Goal: Task Accomplishment & Management: Complete application form

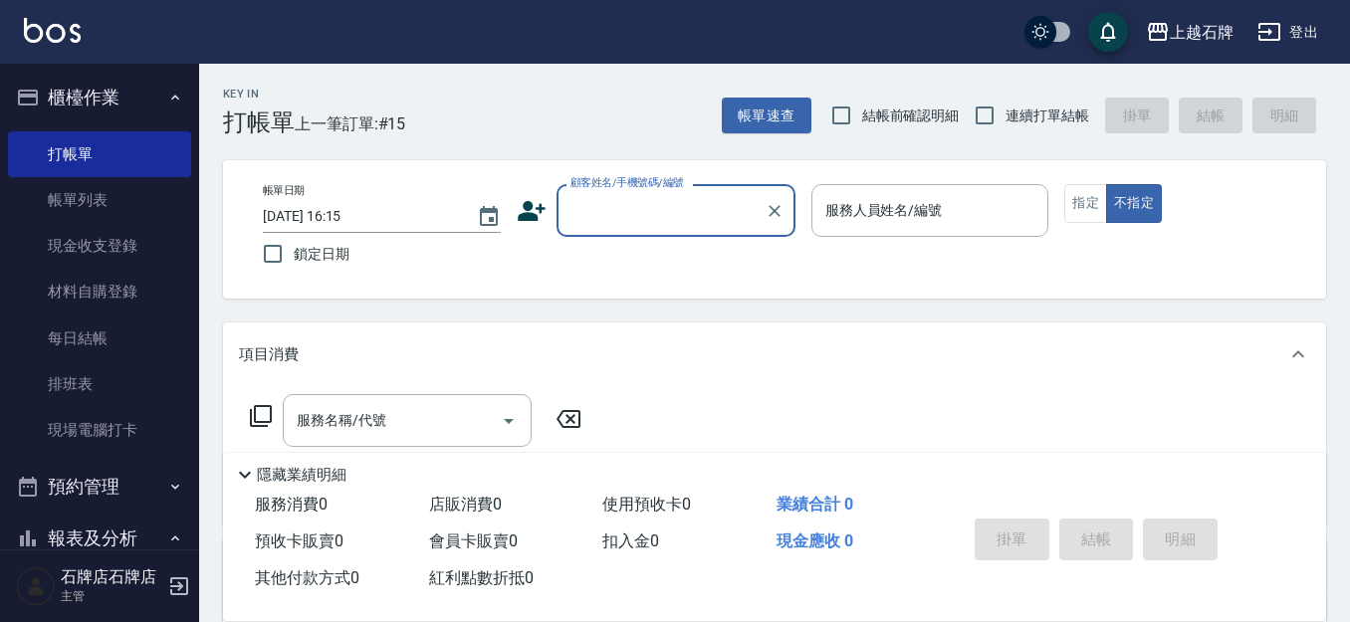
drag, startPoint x: 0, startPoint y: 0, endPoint x: 640, endPoint y: 228, distance: 679.7
click at [638, 230] on div "顧客姓名/手機號碼/編號" at bounding box center [676, 210] width 239 height 53
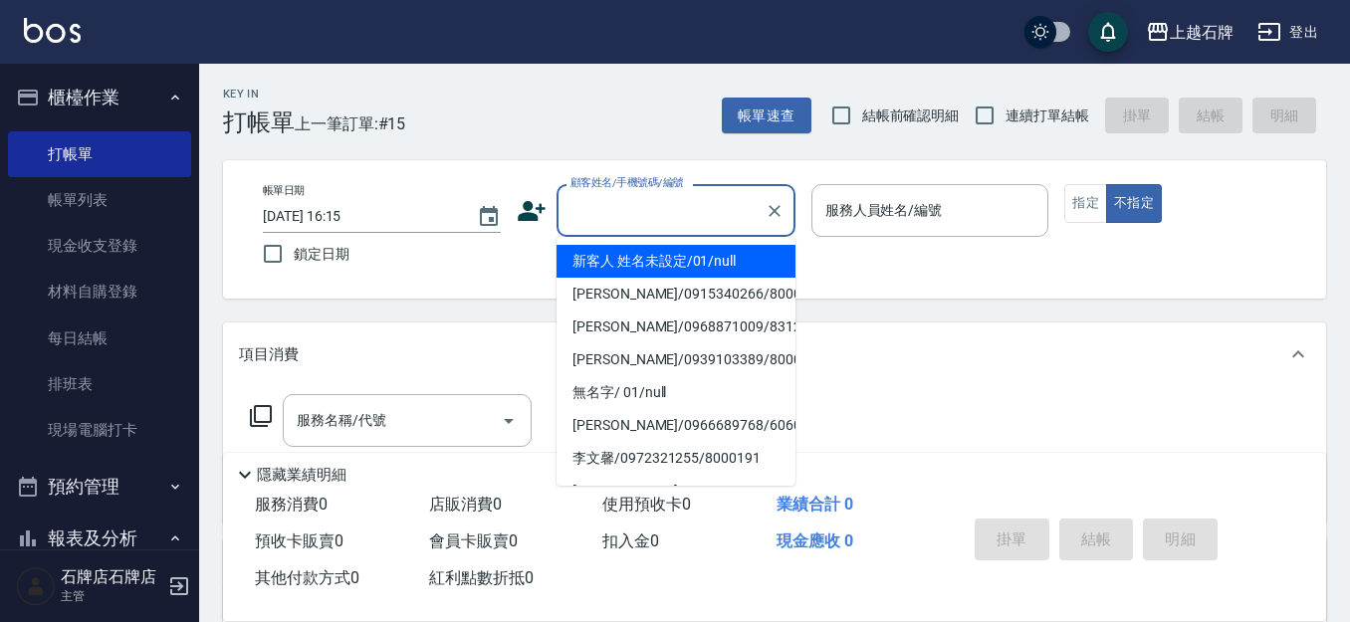
click at [690, 259] on li "新客人 姓名未設定/01/null" at bounding box center [676, 261] width 239 height 33
type input "1"
type input "新客人 姓名未設定/01/null"
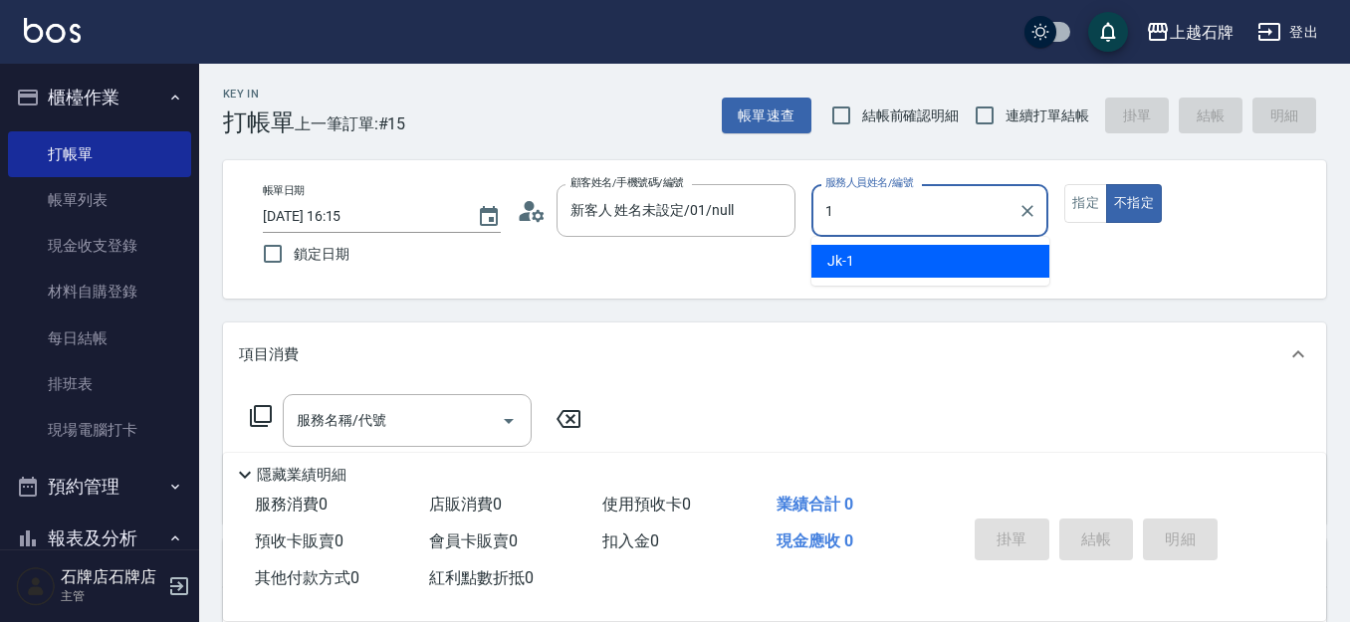
click at [931, 257] on div "Jk -1" at bounding box center [931, 261] width 238 height 33
type input "Jk-1"
click at [414, 425] on input "服務名稱/代號" at bounding box center [392, 420] width 201 height 35
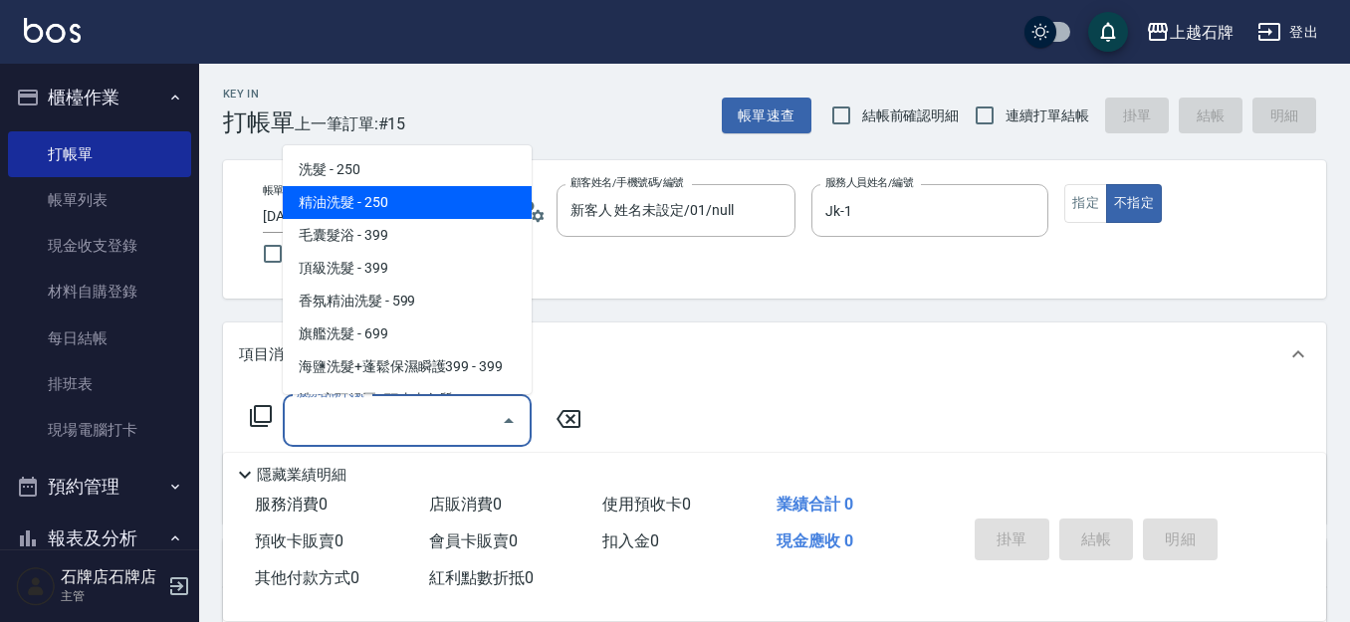
click at [448, 205] on span "精油洗髮 - 250" at bounding box center [407, 202] width 249 height 33
type input "精油洗髮(102)"
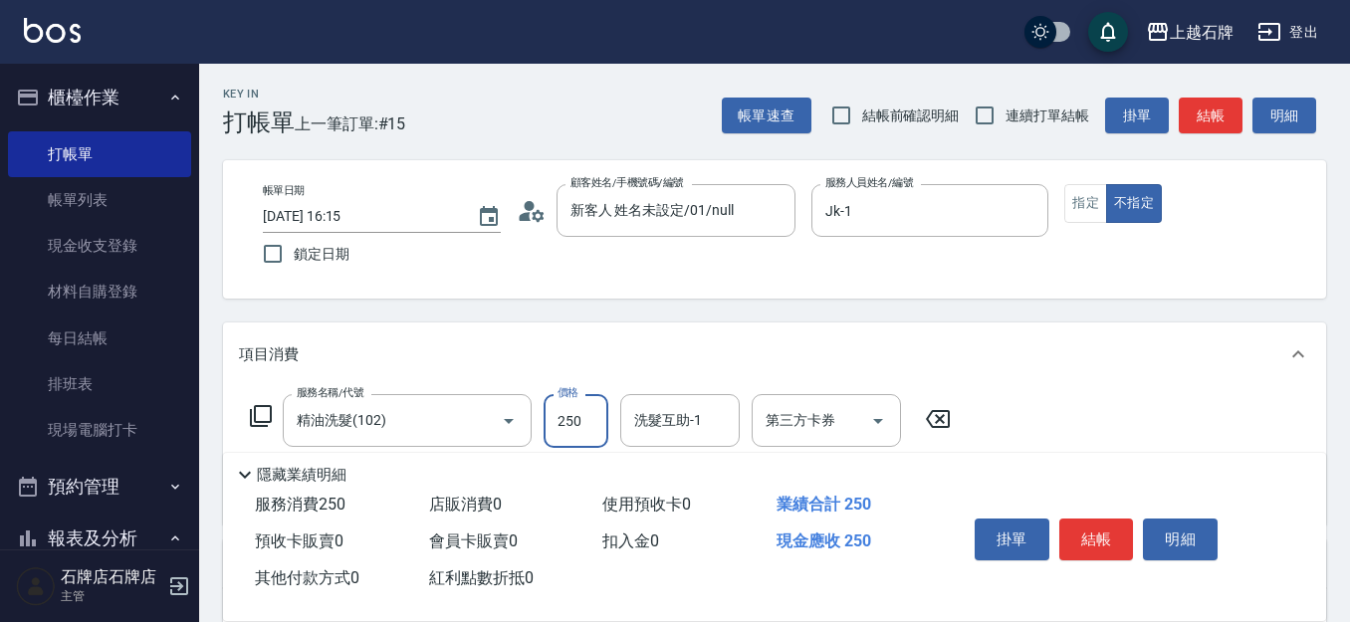
drag, startPoint x: 587, startPoint y: 415, endPoint x: 592, endPoint y: 399, distance: 16.7
click at [586, 414] on input "250" at bounding box center [576, 421] width 65 height 54
type input "300"
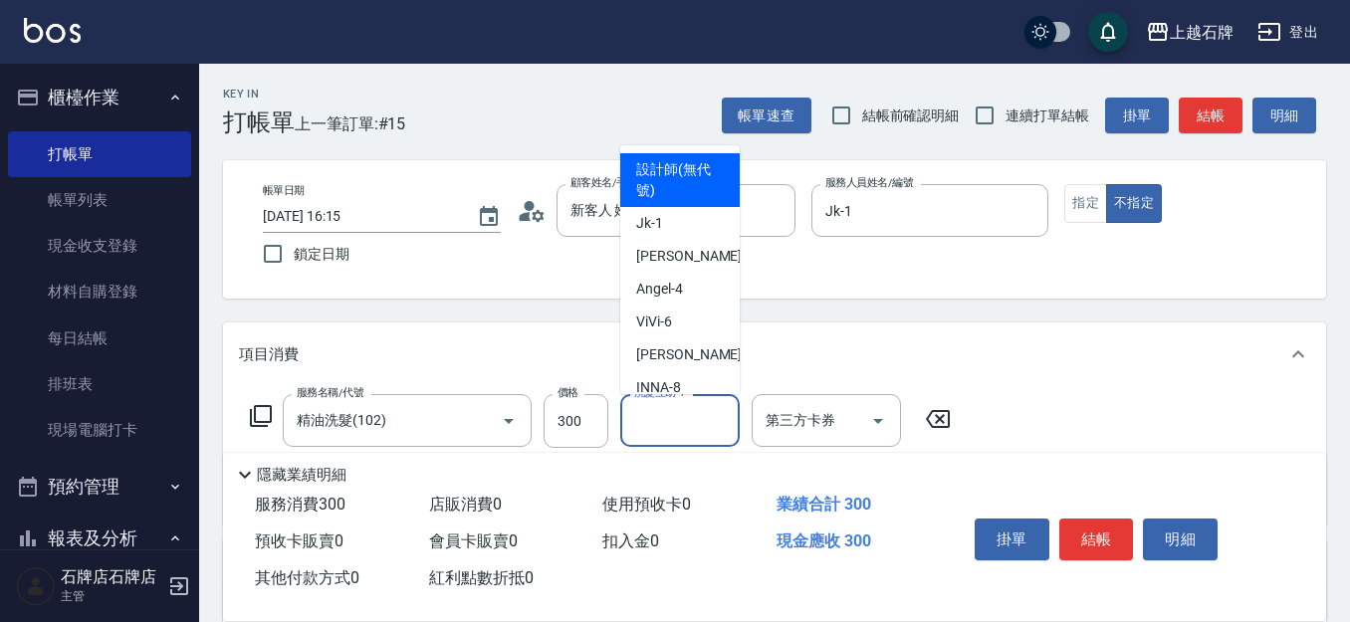
click at [681, 426] on input "洗髮互助-1" at bounding box center [680, 420] width 102 height 35
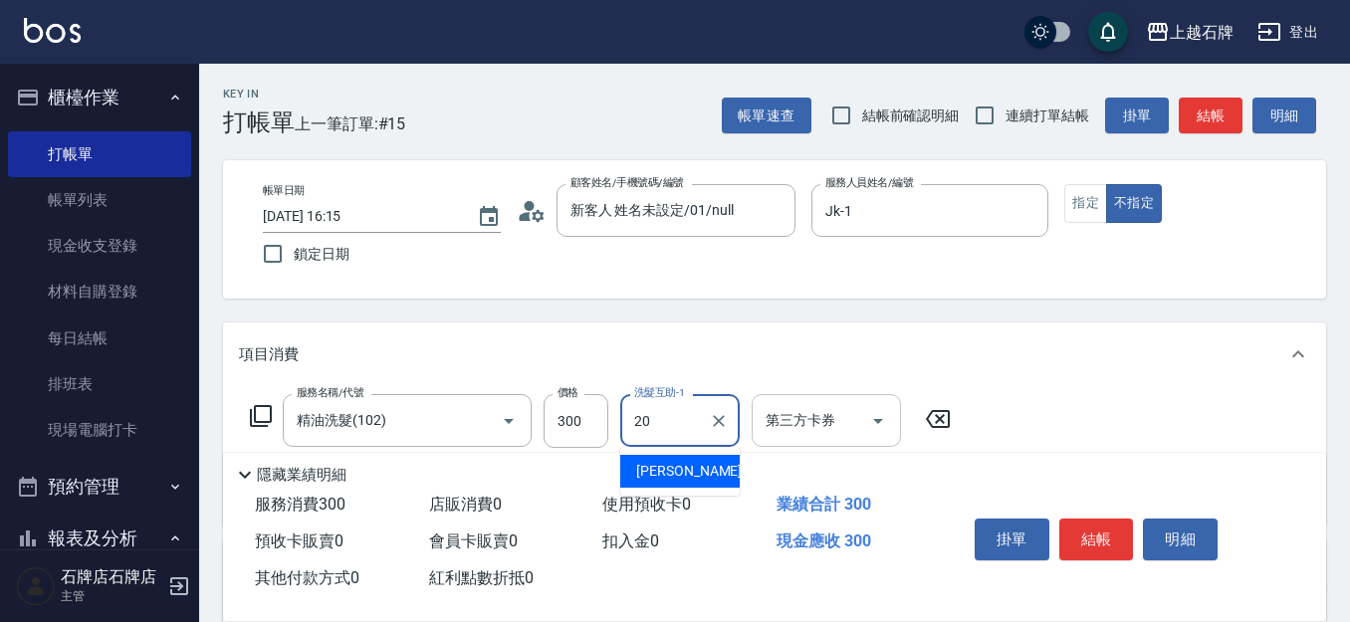
click at [712, 461] on div "[PERSON_NAME] -20" at bounding box center [679, 471] width 119 height 33
type input "[PERSON_NAME]-20"
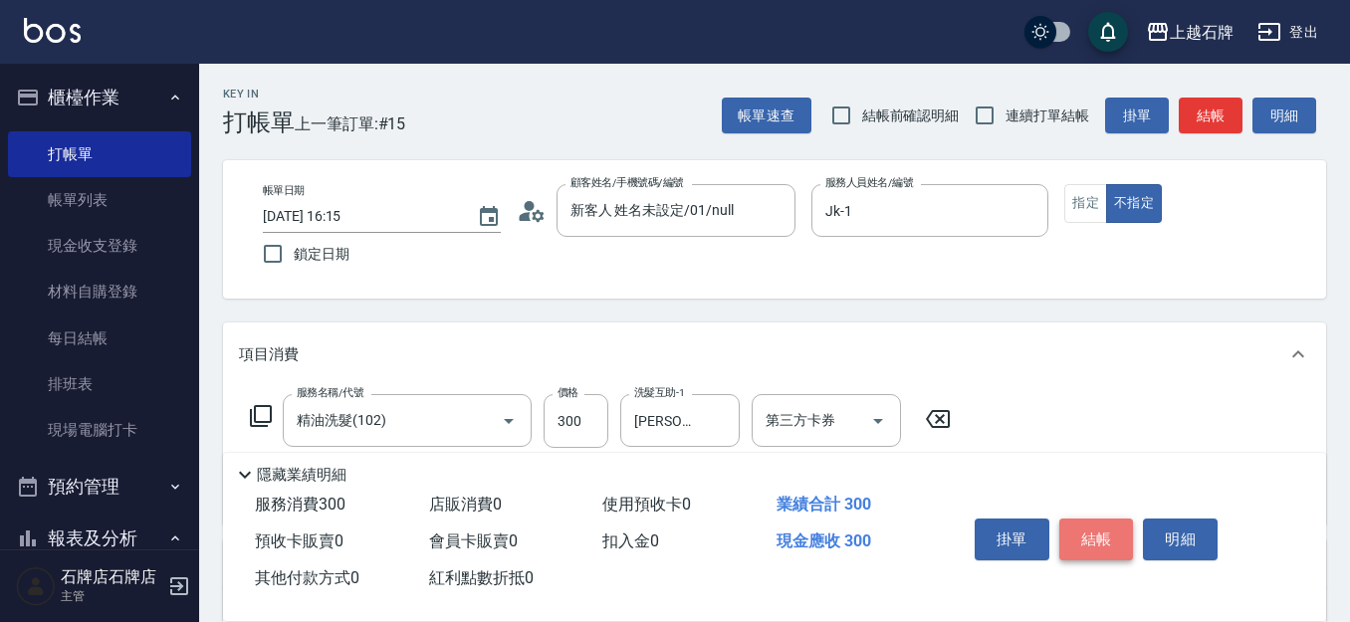
click at [1095, 521] on button "結帳" at bounding box center [1097, 540] width 75 height 42
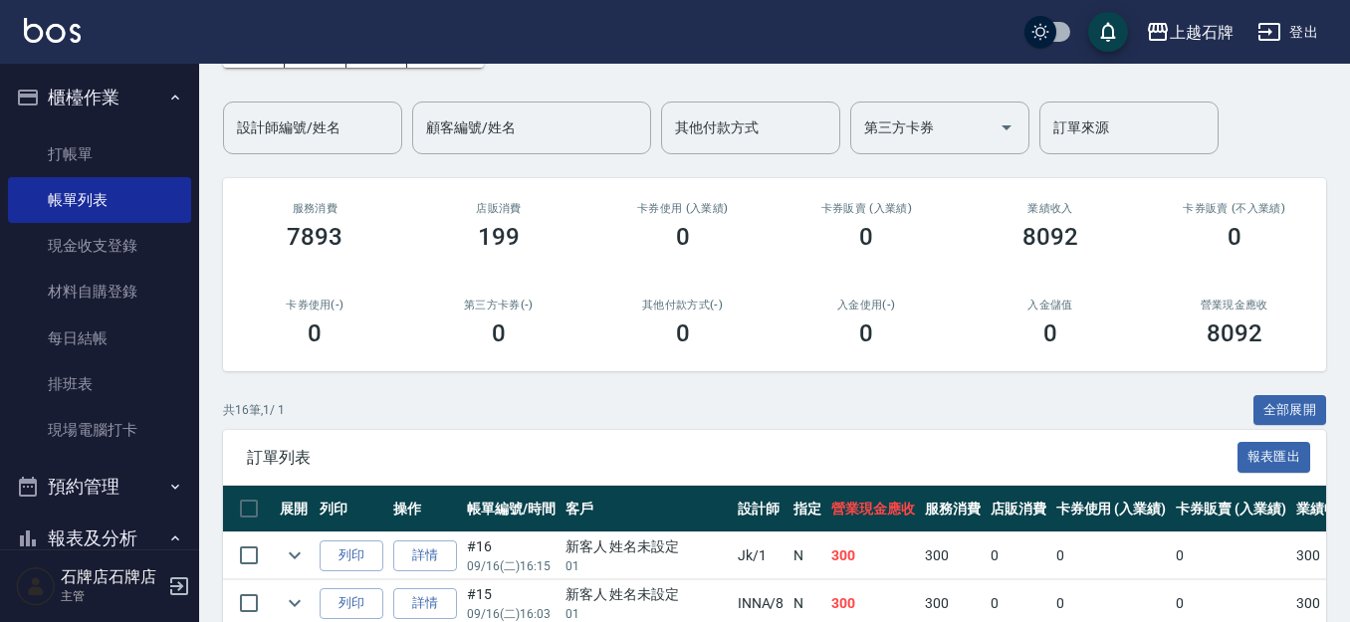
scroll to position [199, 0]
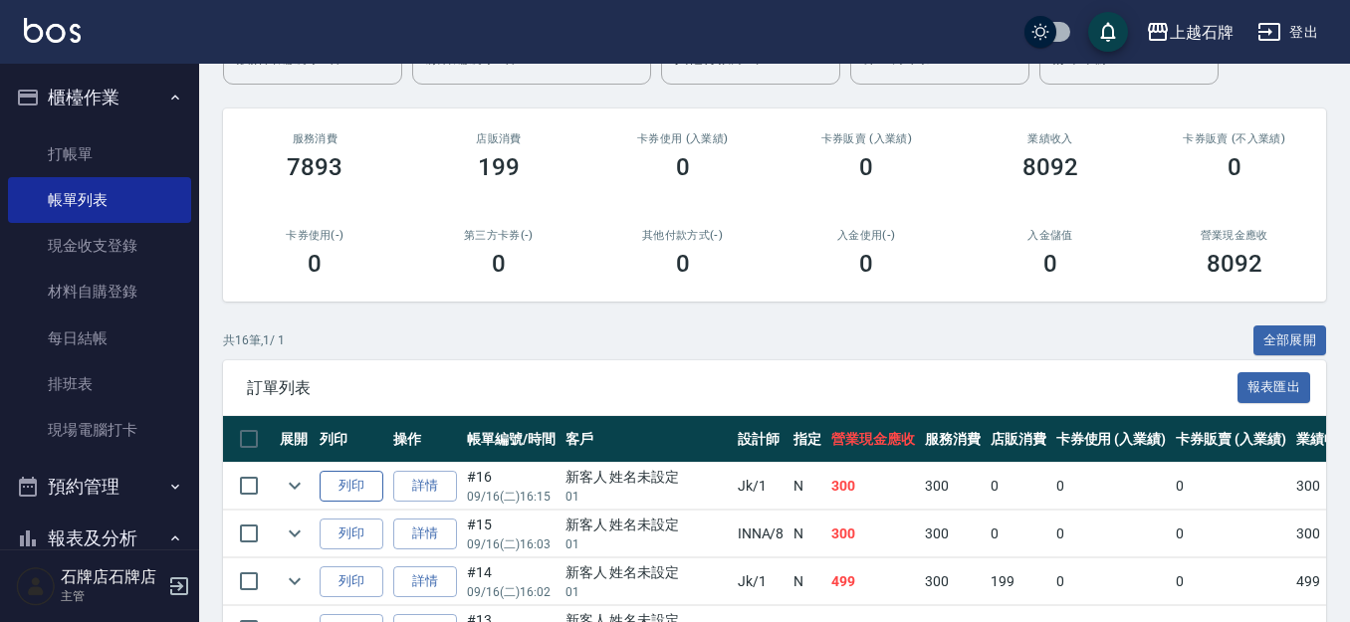
drag, startPoint x: 347, startPoint y: 472, endPoint x: 367, endPoint y: 470, distance: 21.0
click at [345, 472] on button "列印" at bounding box center [352, 486] width 64 height 31
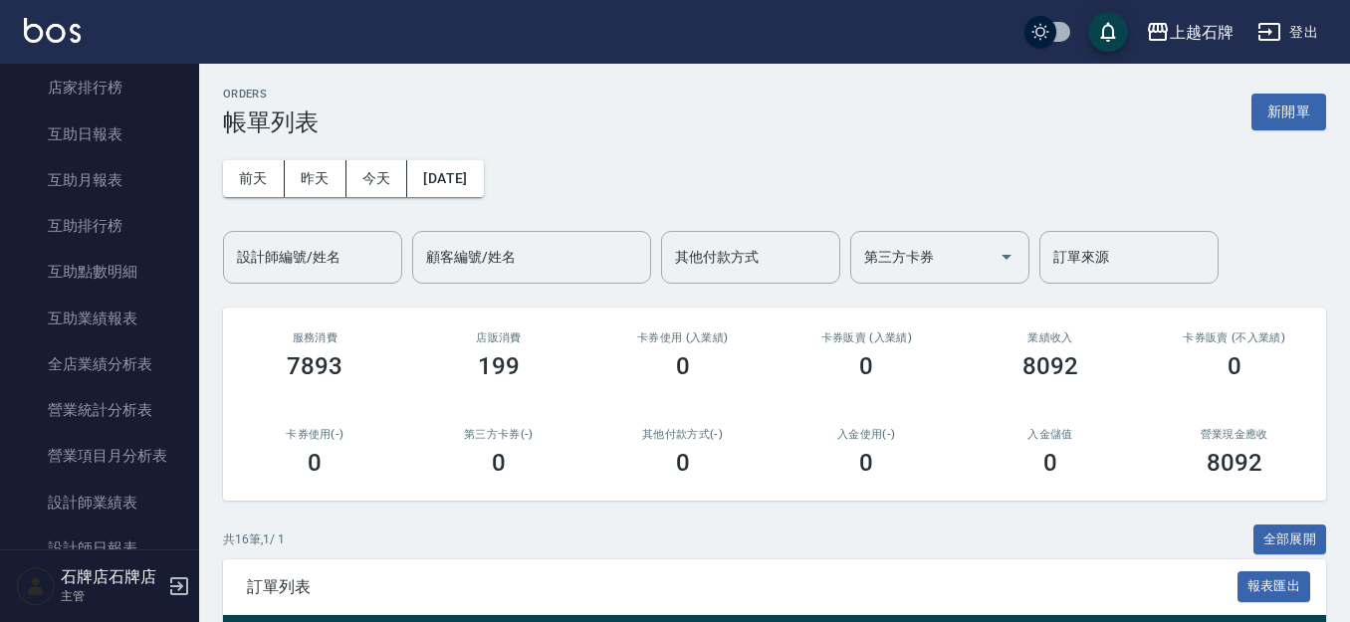
scroll to position [797, 0]
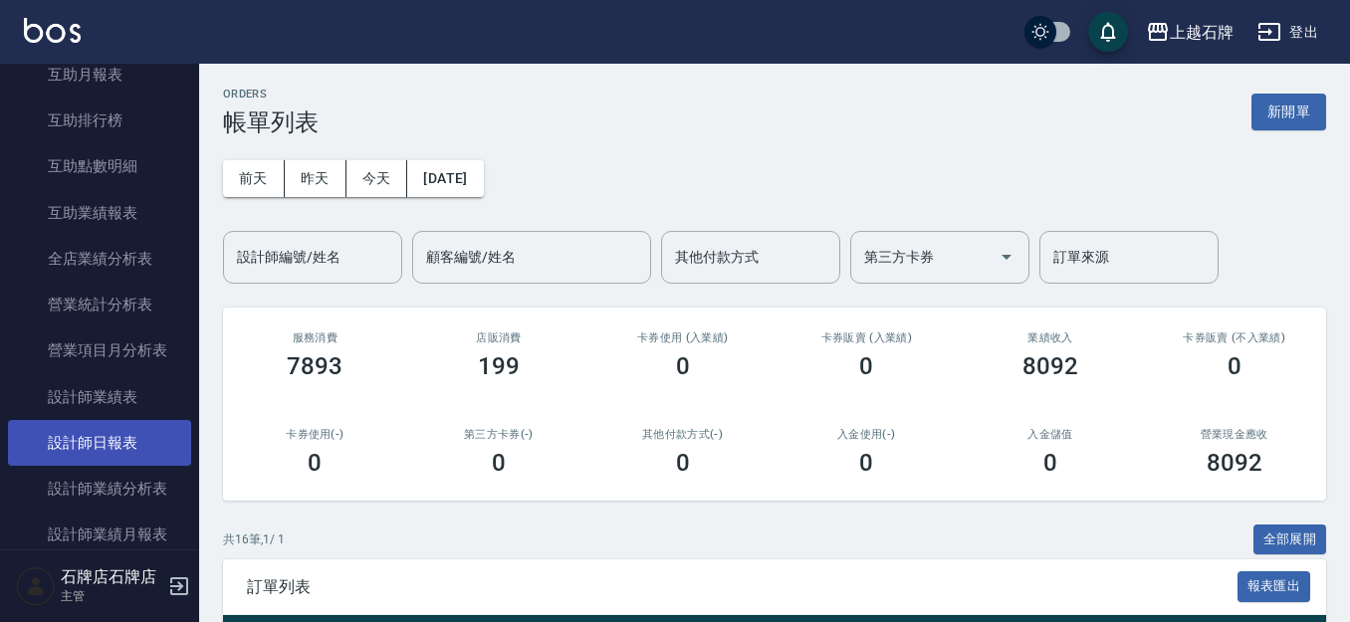
click at [119, 458] on link "設計師日報表" at bounding box center [99, 443] width 183 height 46
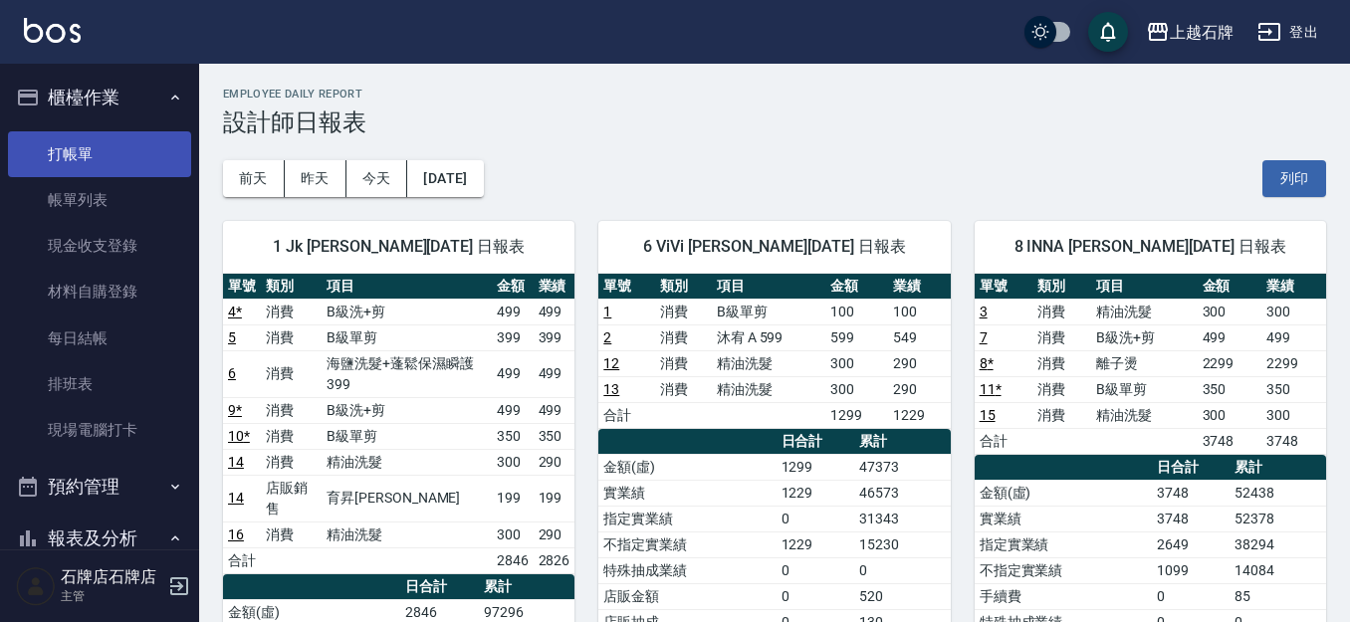
click at [83, 163] on link "打帳單" at bounding box center [99, 154] width 183 height 46
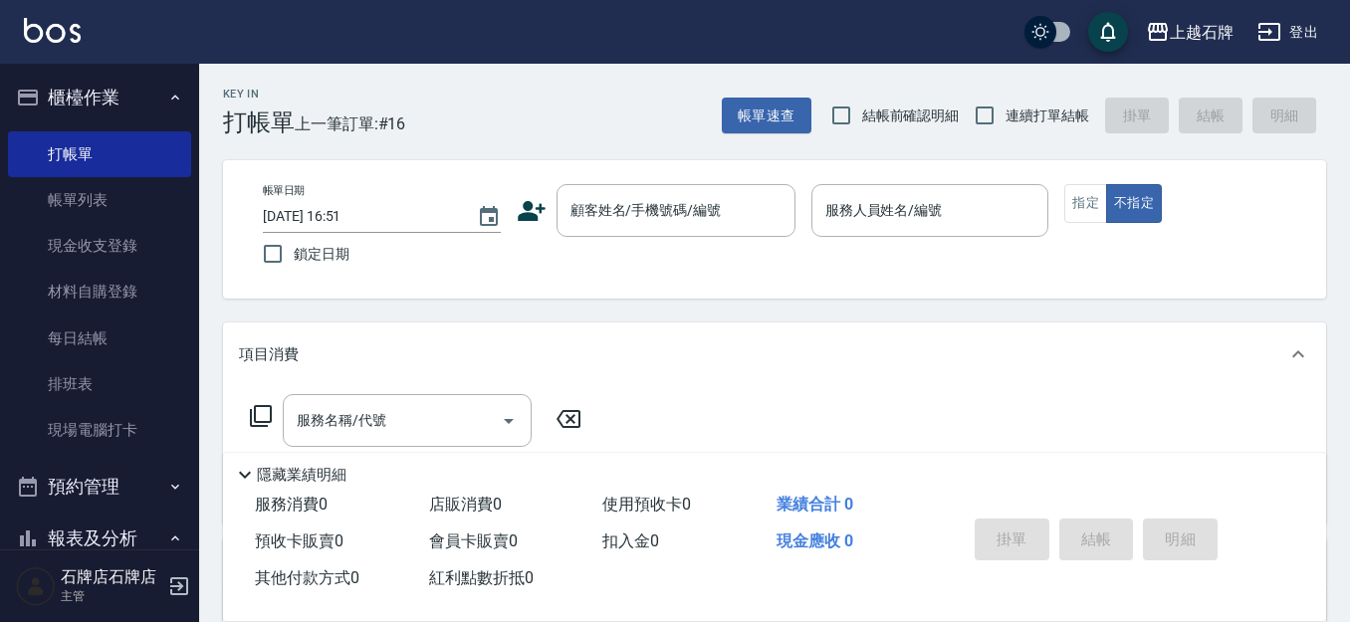
drag, startPoint x: 605, startPoint y: 115, endPoint x: 517, endPoint y: 1, distance: 144.0
click at [607, 115] on div "Key In 打帳單 上一筆訂單:#16 帳單速查 結帳前確認明細 連續打單結帳 掛單 結帳 明細" at bounding box center [762, 100] width 1127 height 73
click at [619, 193] on div "顧客姓名/手機號碼/編號 顧客姓名/手機號碼/編號" at bounding box center [676, 210] width 239 height 53
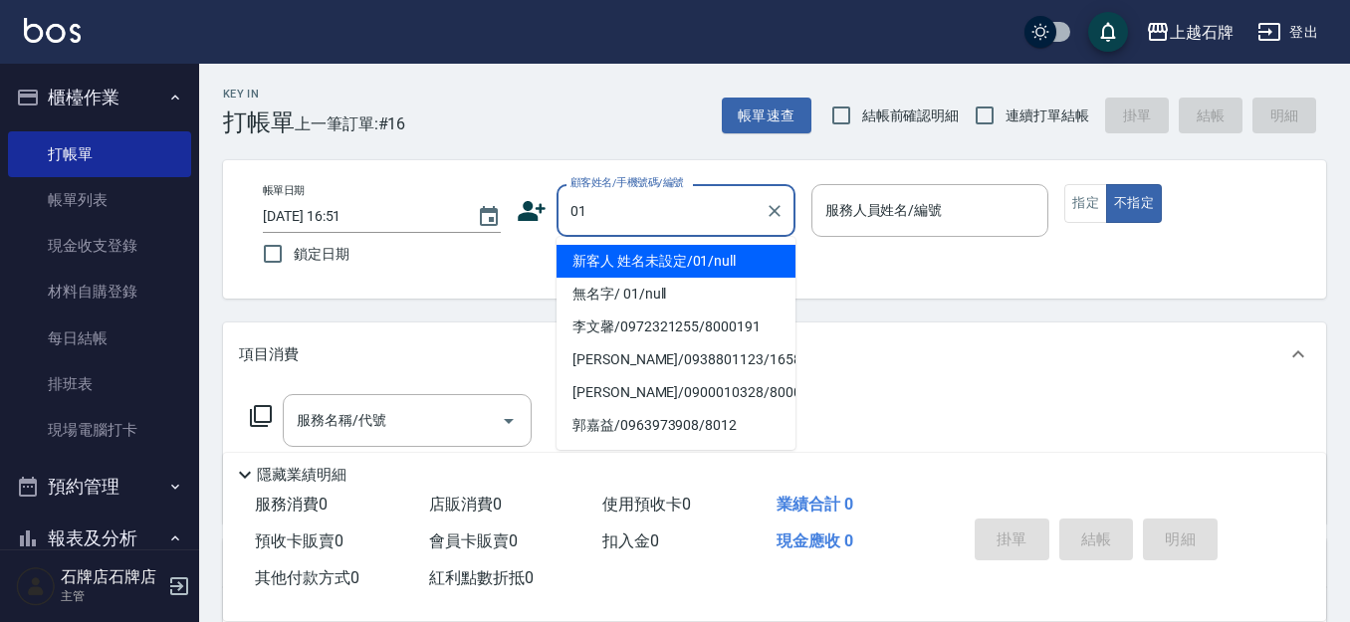
type input "新客人 姓名未設定/01/null"
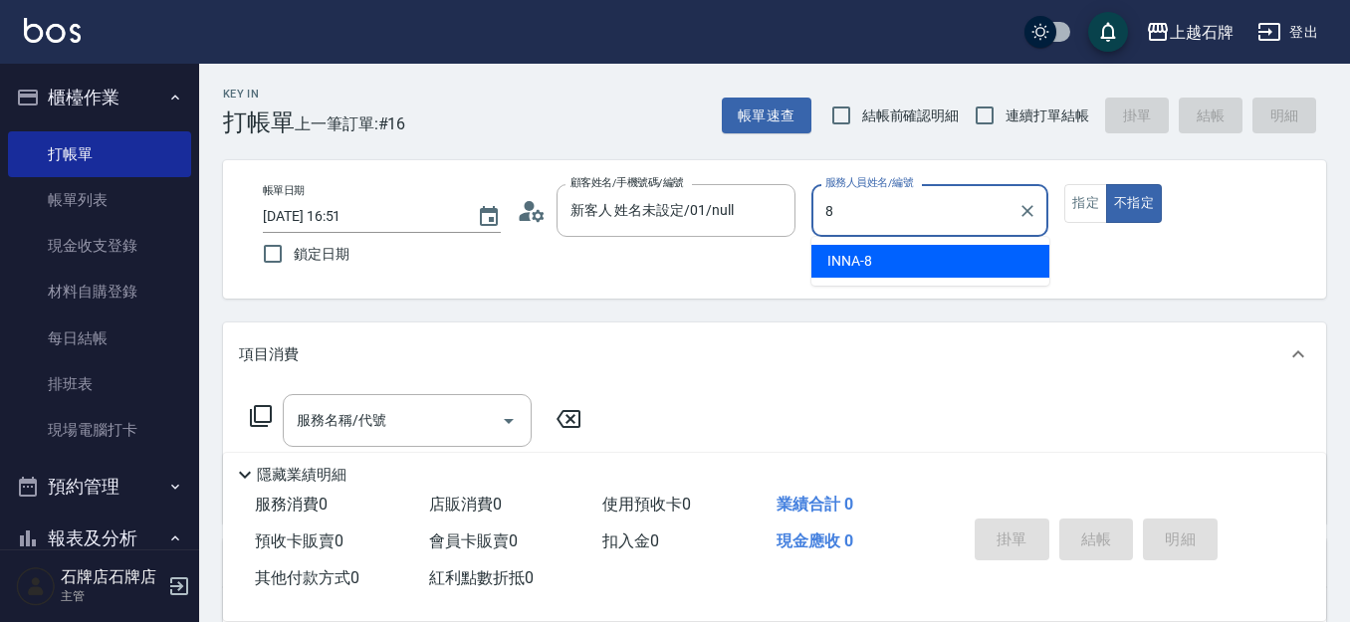
type input "INNA-8"
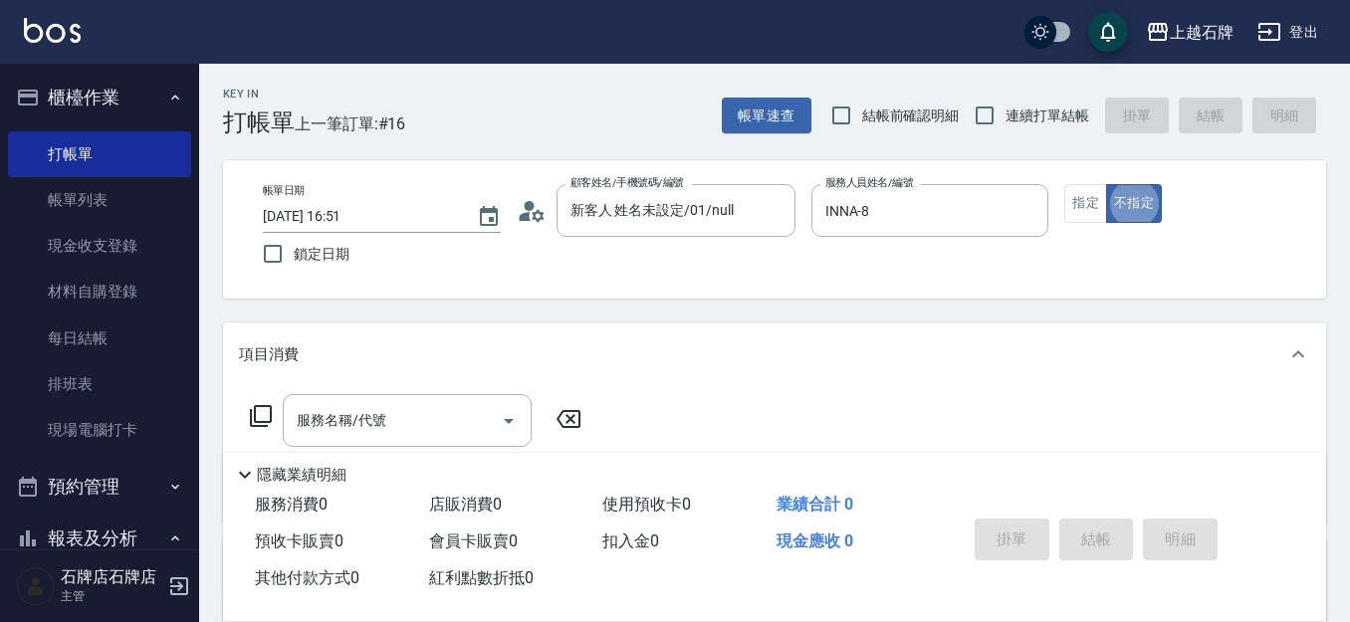
type button "false"
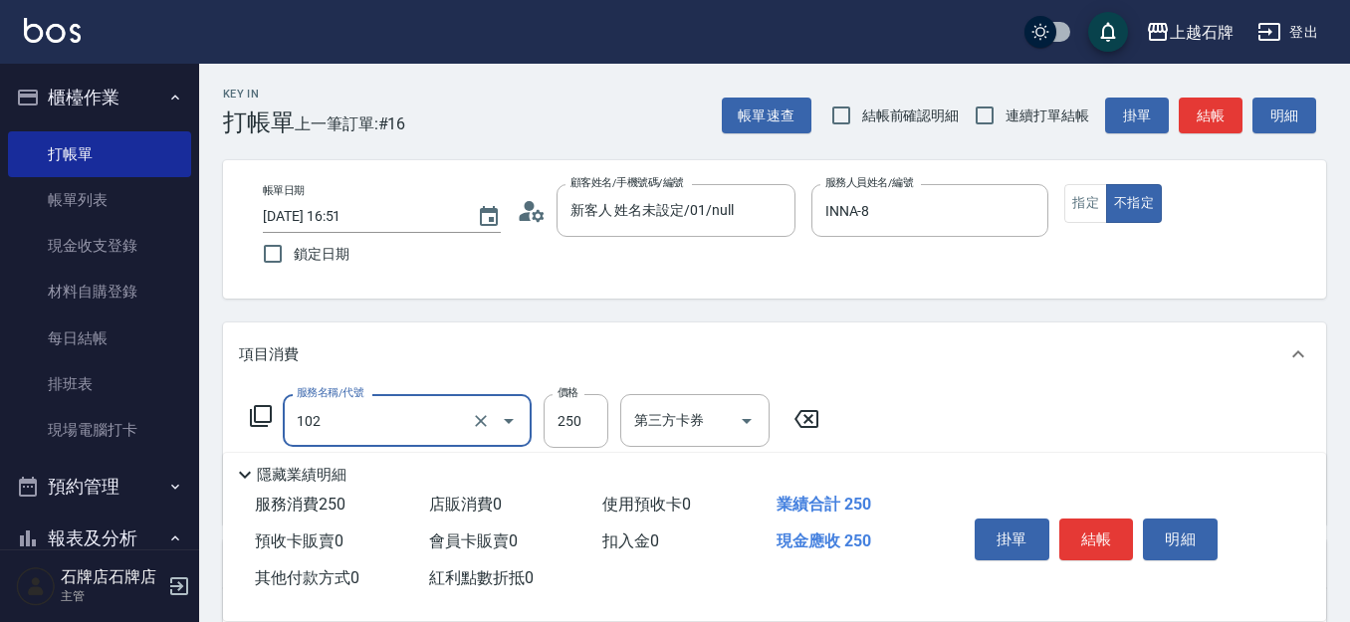
type input "精油洗髮(102)"
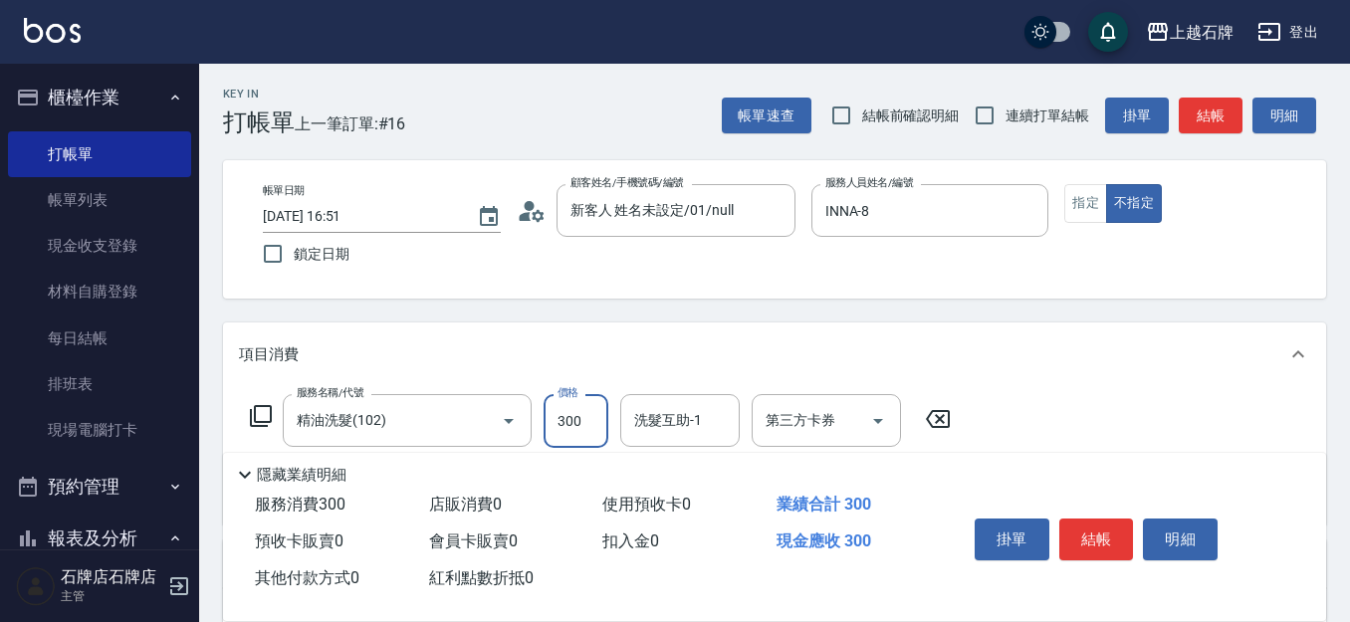
type input "300"
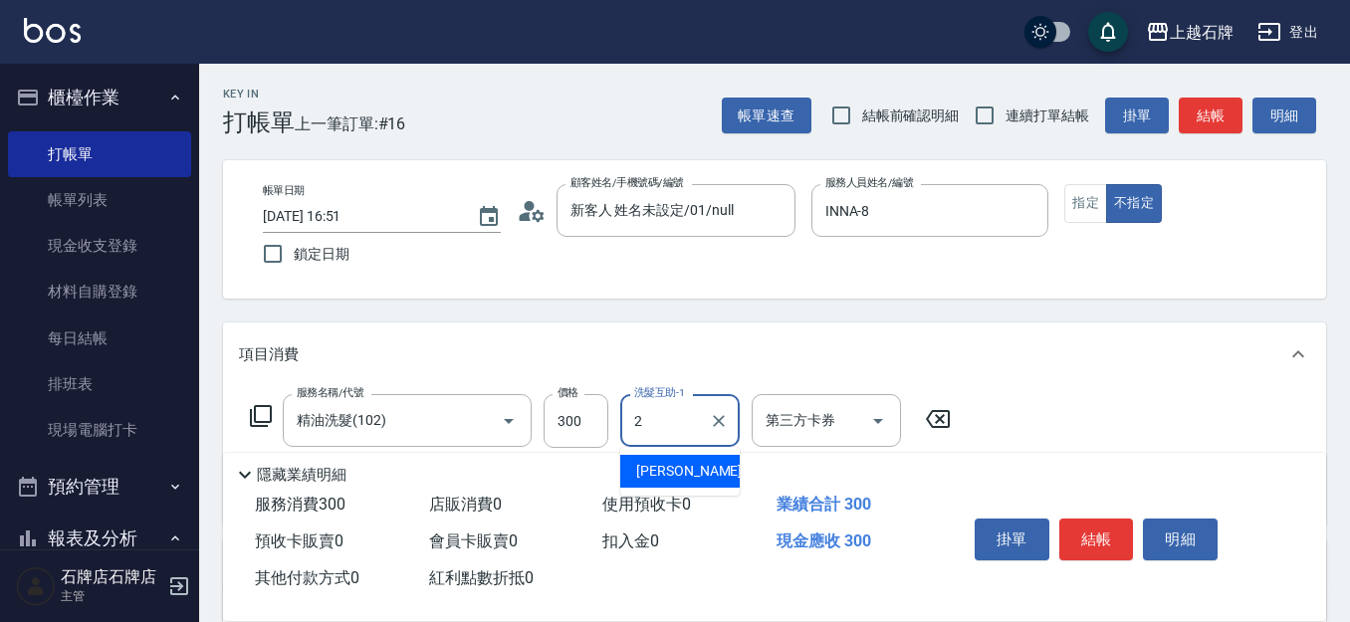
type input "[PERSON_NAME]-2"
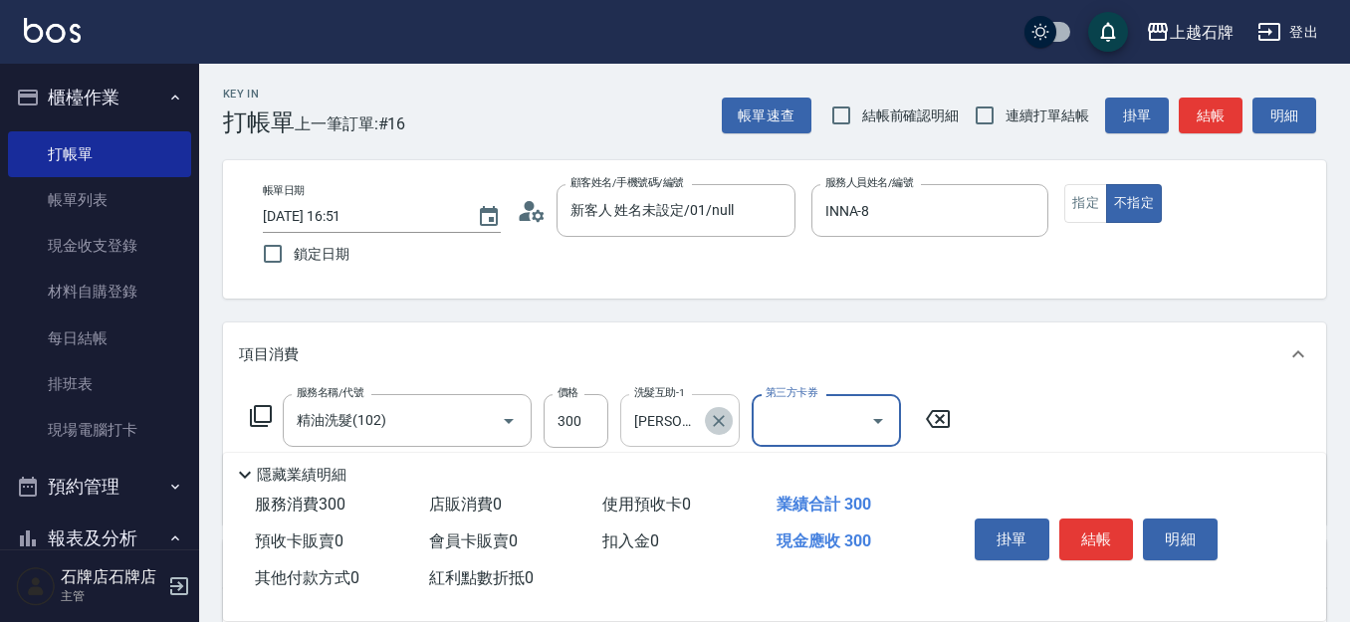
click at [721, 430] on icon "Clear" at bounding box center [719, 421] width 20 height 20
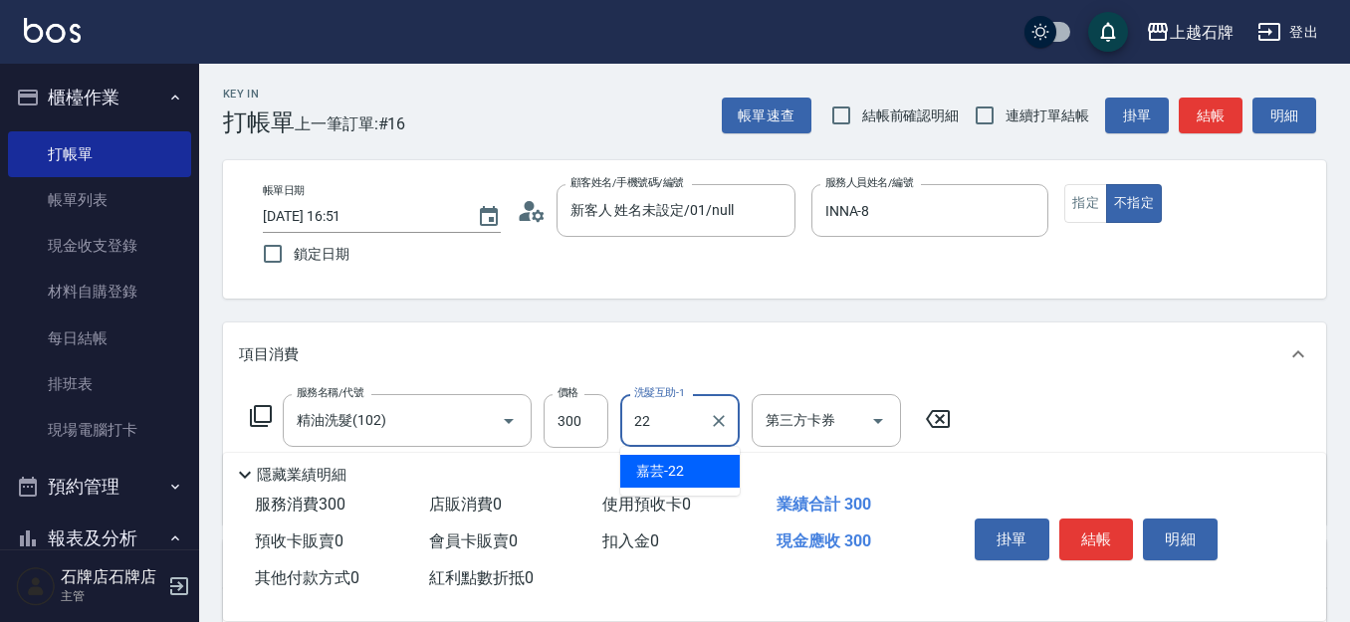
type input "嘉芸-22"
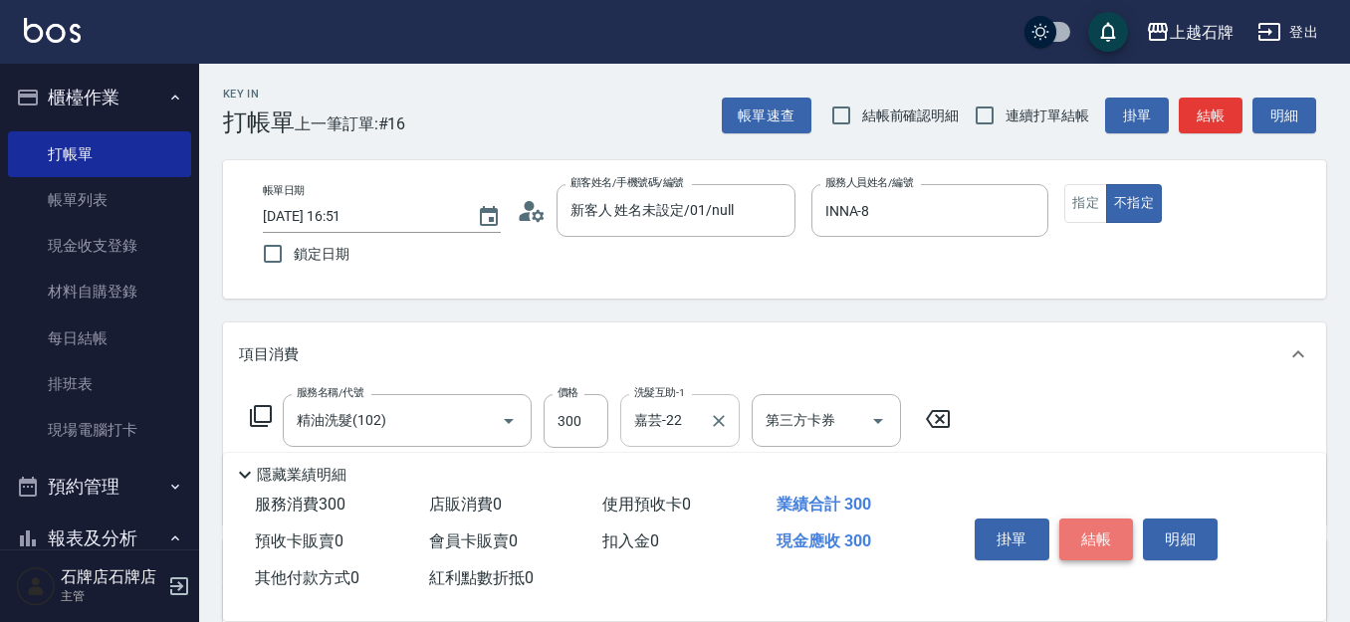
click at [1096, 519] on button "結帳" at bounding box center [1097, 540] width 75 height 42
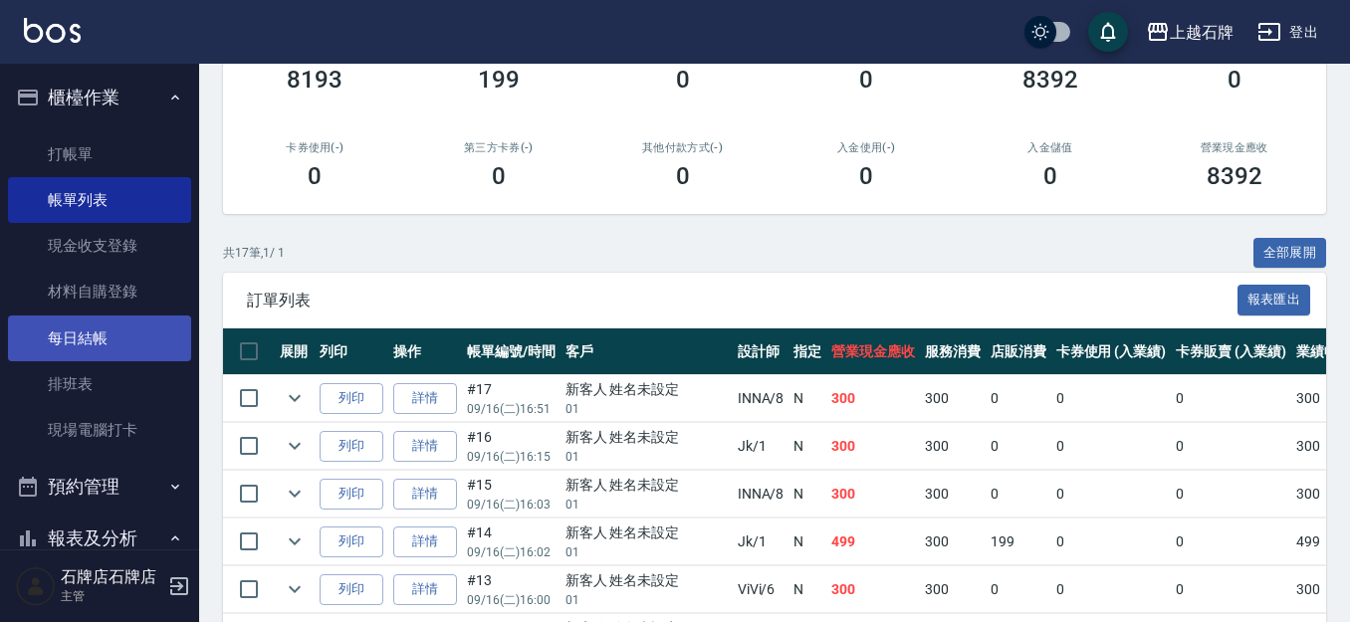
scroll to position [299, 0]
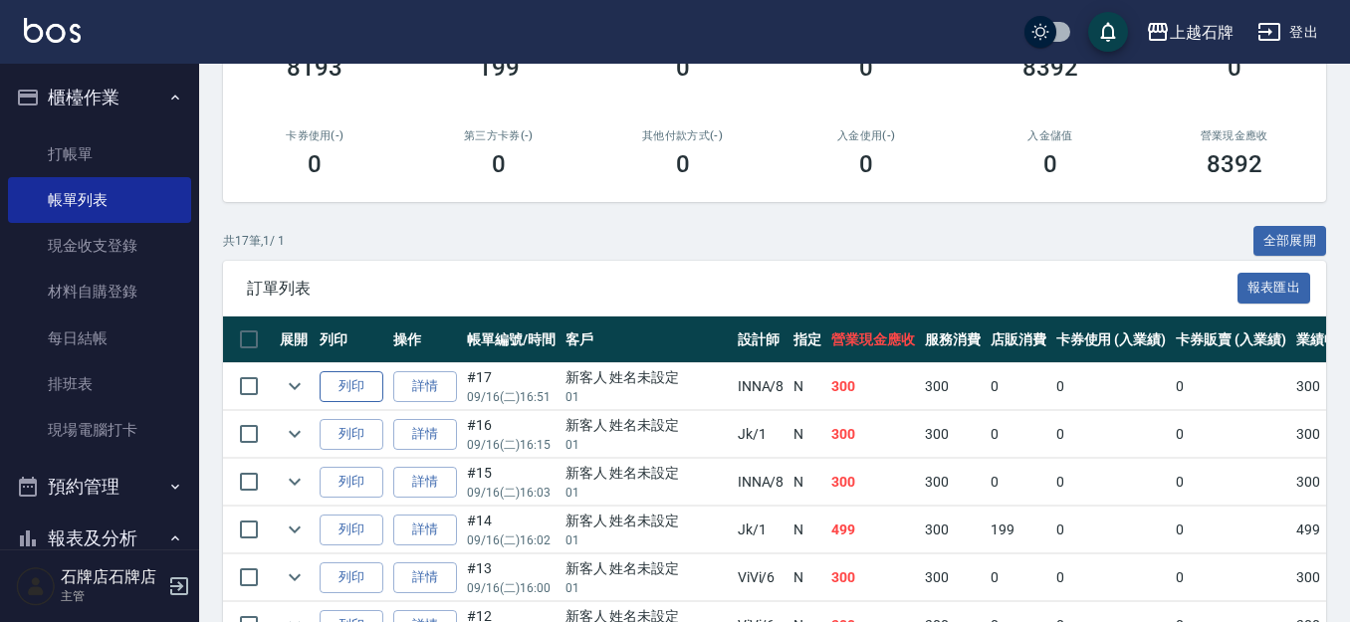
click at [354, 386] on button "列印" at bounding box center [352, 386] width 64 height 31
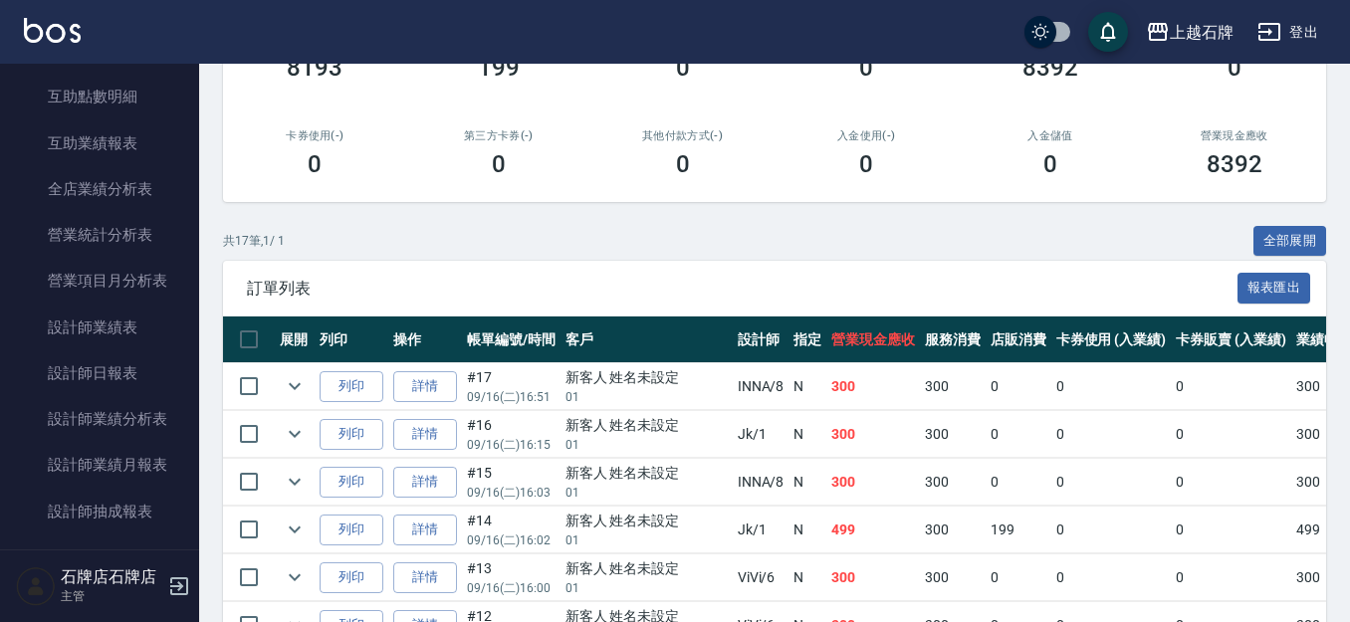
scroll to position [896, 0]
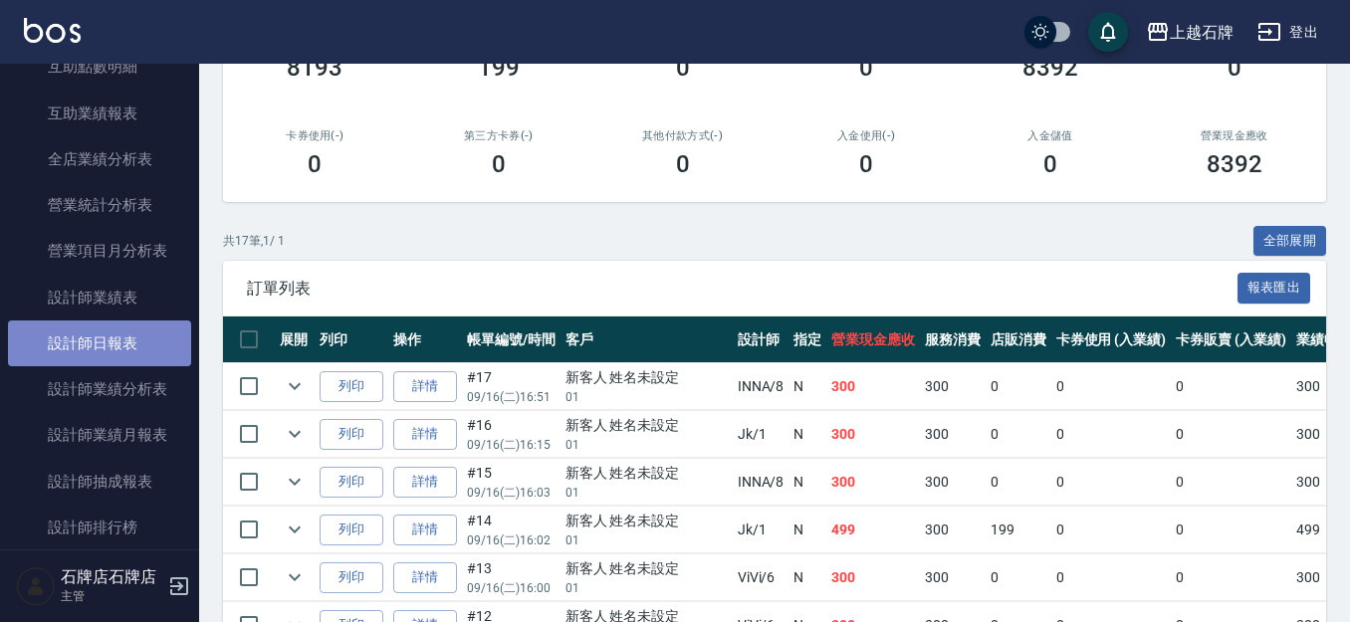
click at [114, 353] on link "設計師日報表" at bounding box center [99, 344] width 183 height 46
